Goal: Register for event/course

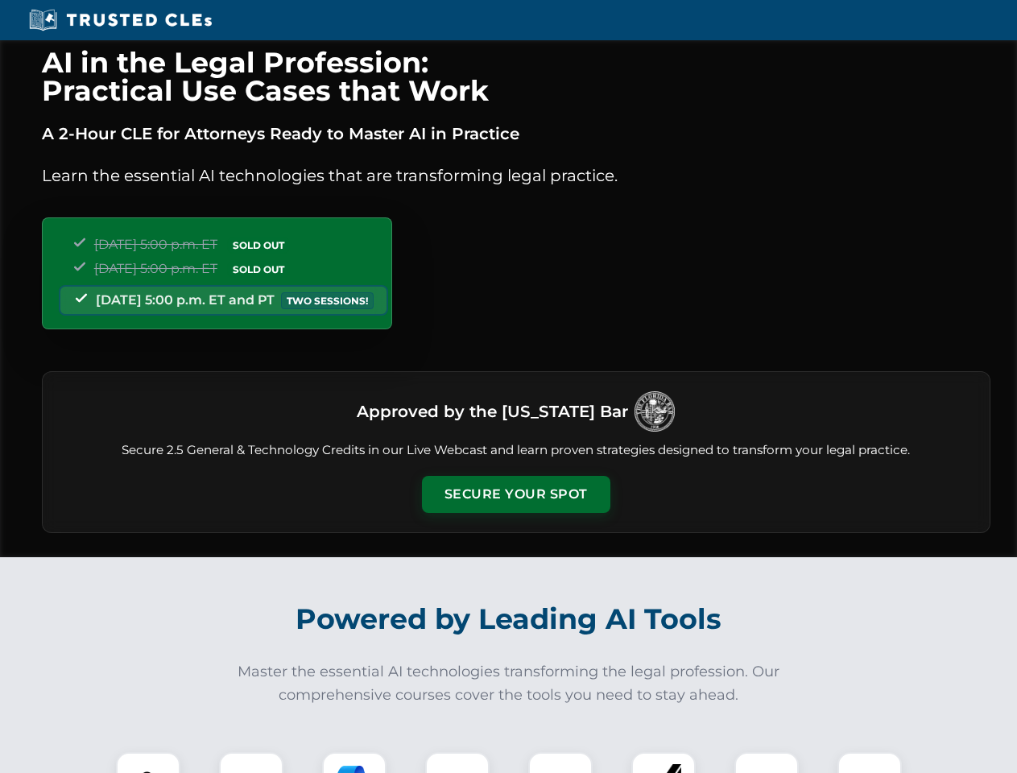
click at [515, 494] on button "Secure Your Spot" at bounding box center [516, 494] width 188 height 37
click at [148, 763] on img at bounding box center [148, 784] width 47 height 47
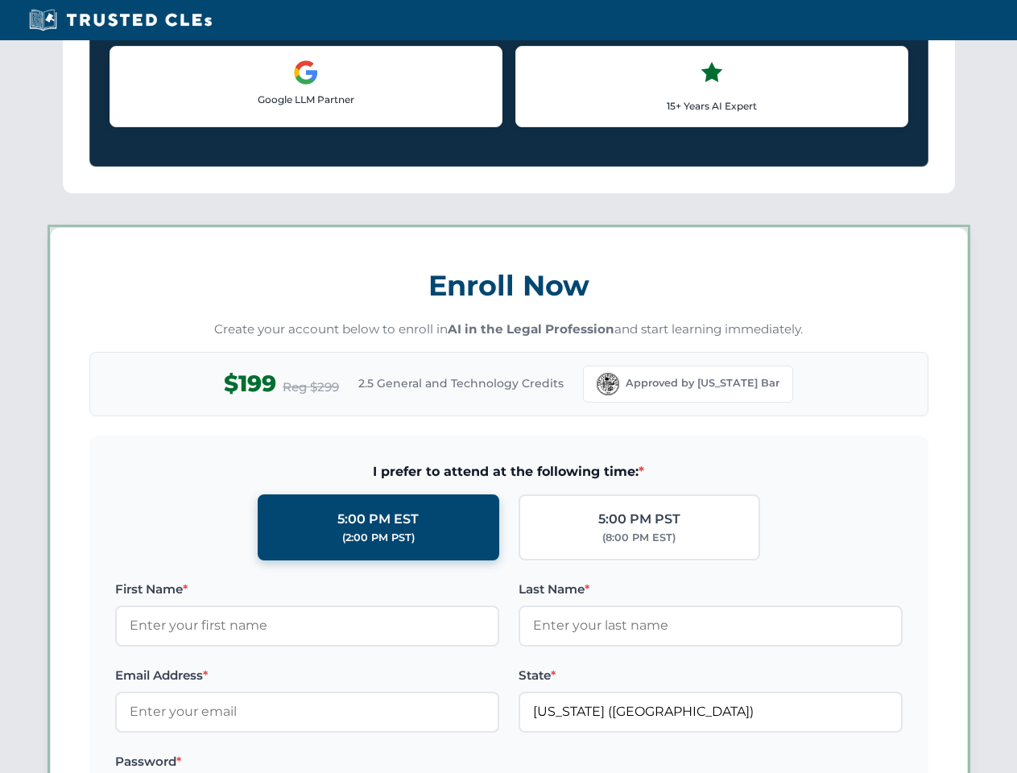
click at [354, 763] on label "Password *" at bounding box center [307, 761] width 384 height 19
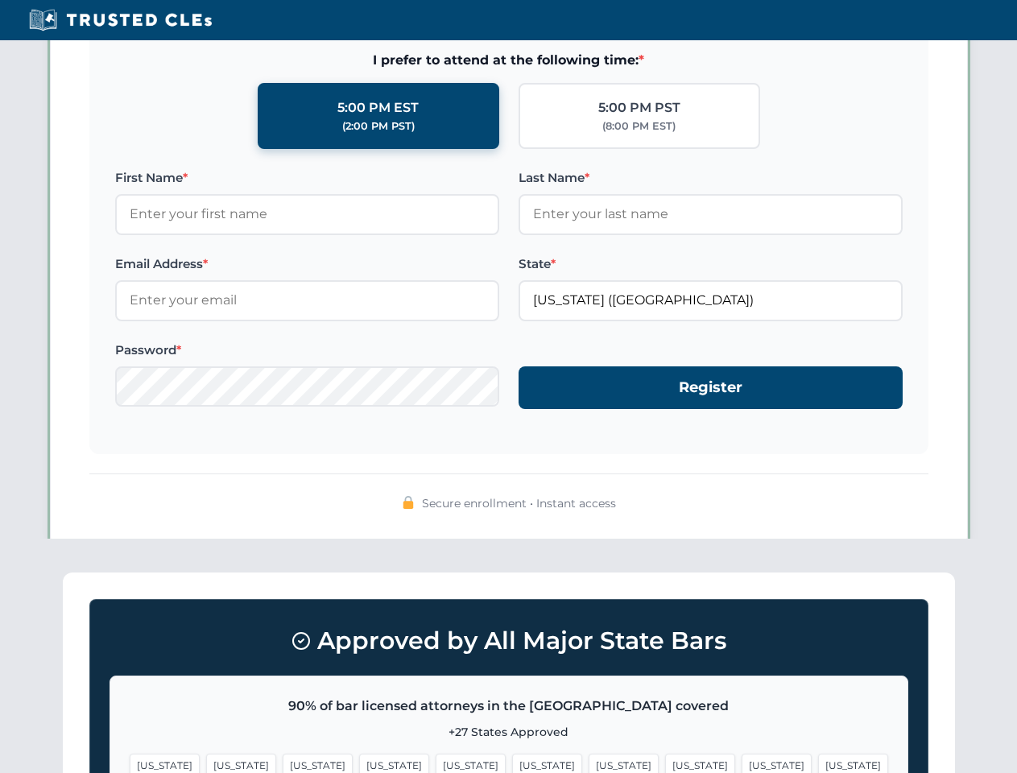
click at [742, 763] on span "[US_STATE]" at bounding box center [777, 765] width 70 height 23
